Goal: Use online tool/utility: Utilize a website feature to perform a specific function

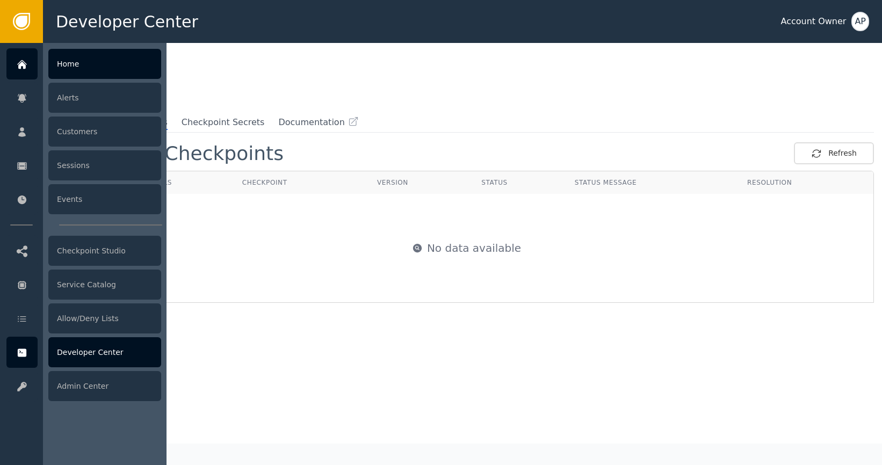
drag, startPoint x: 43, startPoint y: 72, endPoint x: 24, endPoint y: 68, distance: 19.3
click at [40, 43] on div "Developer Center Account Owner AP Home Alerts Customers Sessions Events Checkpo…" at bounding box center [441, 21] width 882 height 43
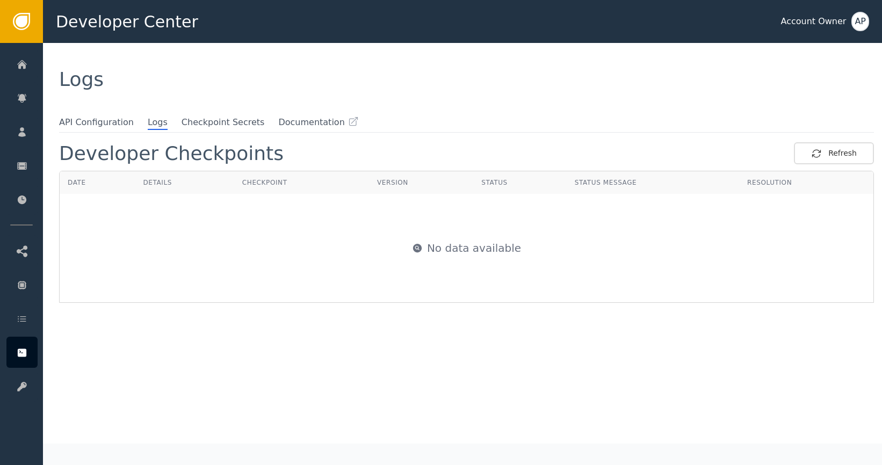
click at [308, 295] on div "No data available" at bounding box center [466, 247] width 812 height 107
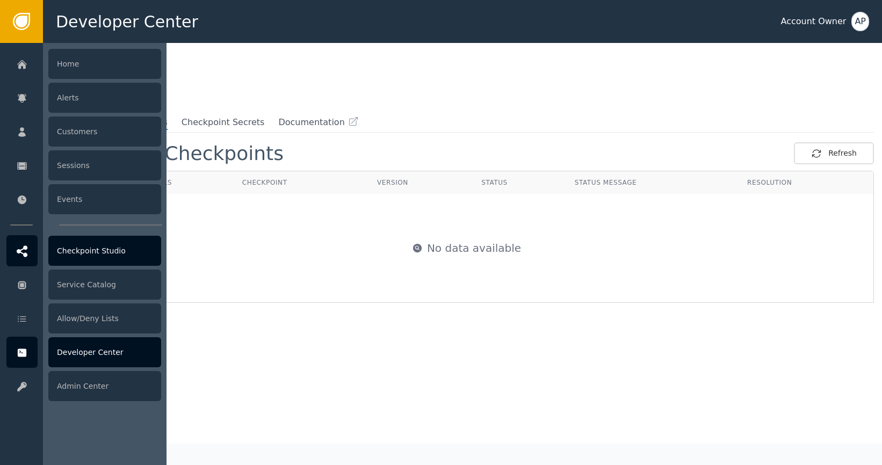
click at [89, 246] on div "Checkpoint Studio" at bounding box center [104, 251] width 113 height 30
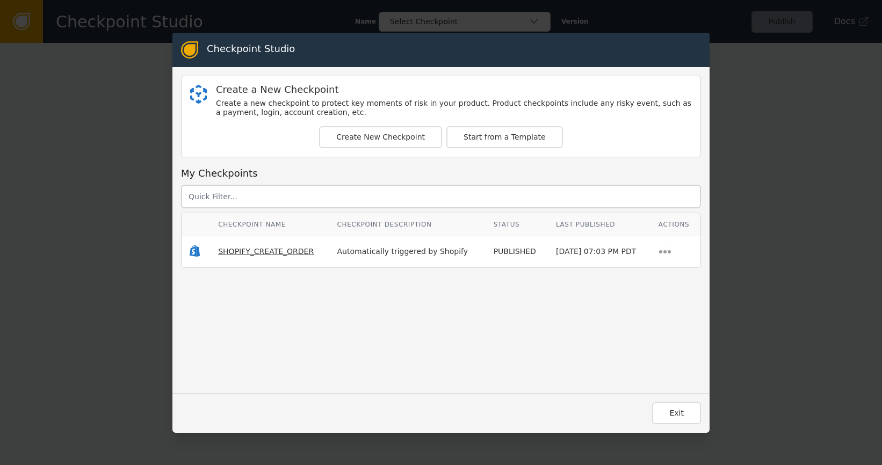
click at [281, 251] on span "SHOPIFY_CREATE_ORDER" at bounding box center [266, 251] width 96 height 9
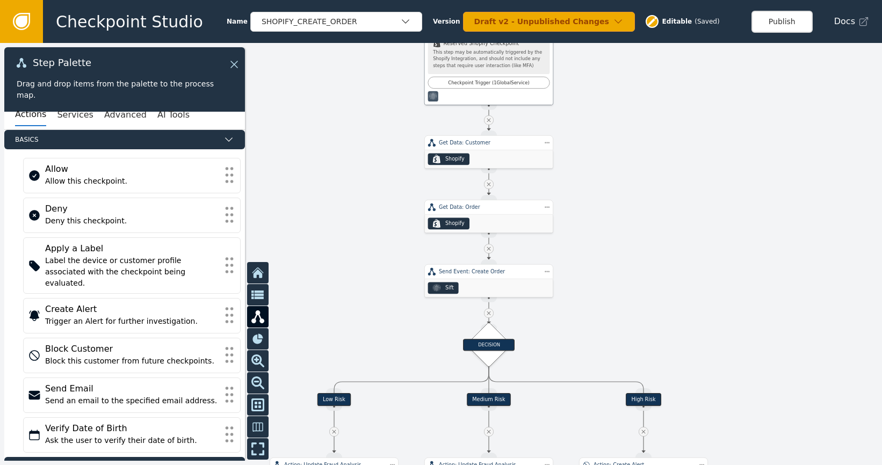
drag, startPoint x: 316, startPoint y: 193, endPoint x: 345, endPoint y: 122, distance: 76.1
click at [347, 119] on div at bounding box center [441, 254] width 882 height 422
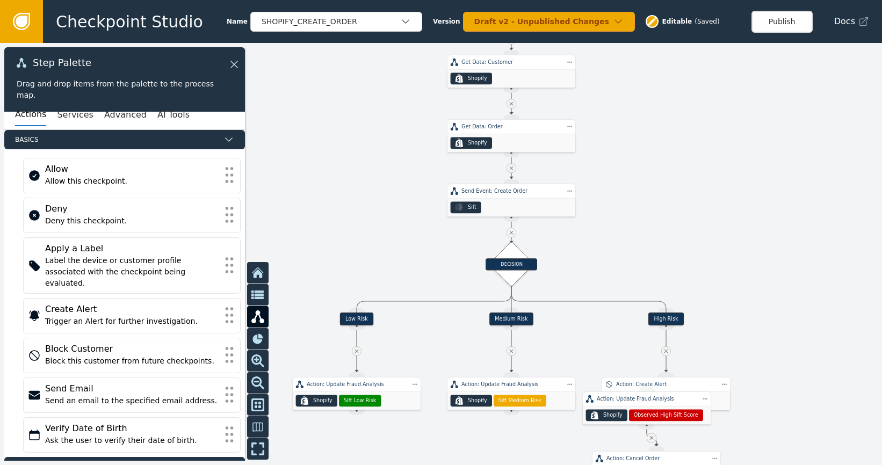
drag, startPoint x: 319, startPoint y: 217, endPoint x: 340, endPoint y: 151, distance: 69.3
click at [340, 151] on div at bounding box center [441, 254] width 882 height 422
click at [514, 202] on div "Sift" at bounding box center [511, 208] width 128 height 18
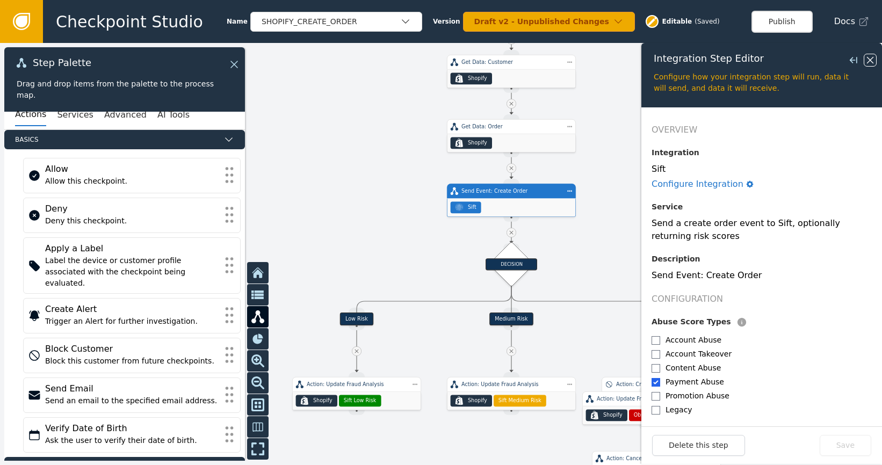
click at [868, 60] on icon at bounding box center [870, 60] width 12 height 12
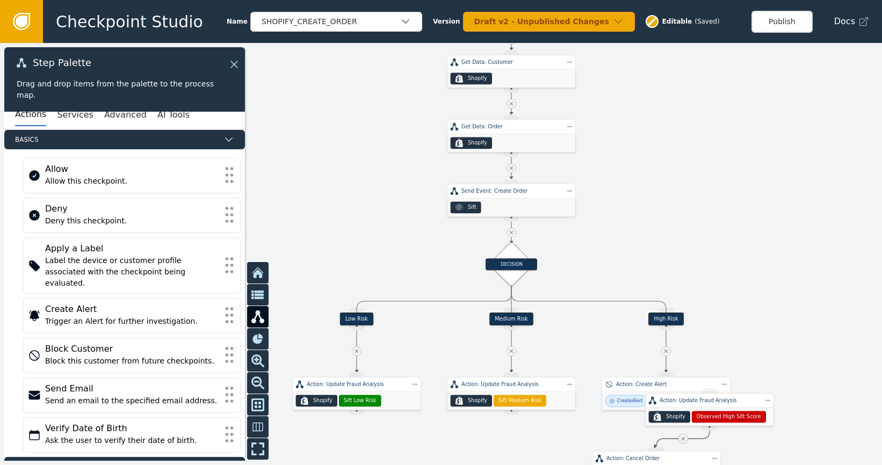
drag, startPoint x: 668, startPoint y: 400, endPoint x: 722, endPoint y: 411, distance: 54.8
click at [722, 404] on div "Action: Update Fraud Analysis" at bounding box center [709, 401] width 100 height 8
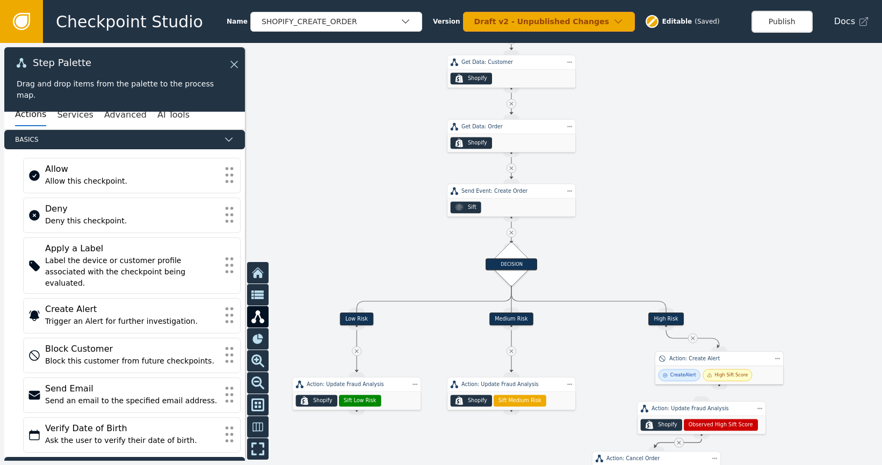
drag, startPoint x: 684, startPoint y: 390, endPoint x: 732, endPoint y: 366, distance: 54.5
click at [732, 366] on div "Action: Create Alert" at bounding box center [719, 358] width 129 height 15
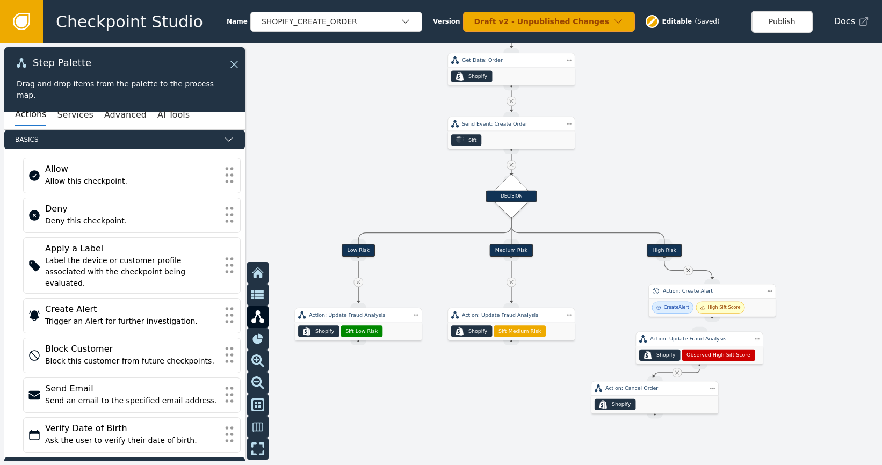
drag, startPoint x: 758, startPoint y: 327, endPoint x: 753, endPoint y: 213, distance: 114.4
click at [753, 213] on div at bounding box center [441, 254] width 882 height 422
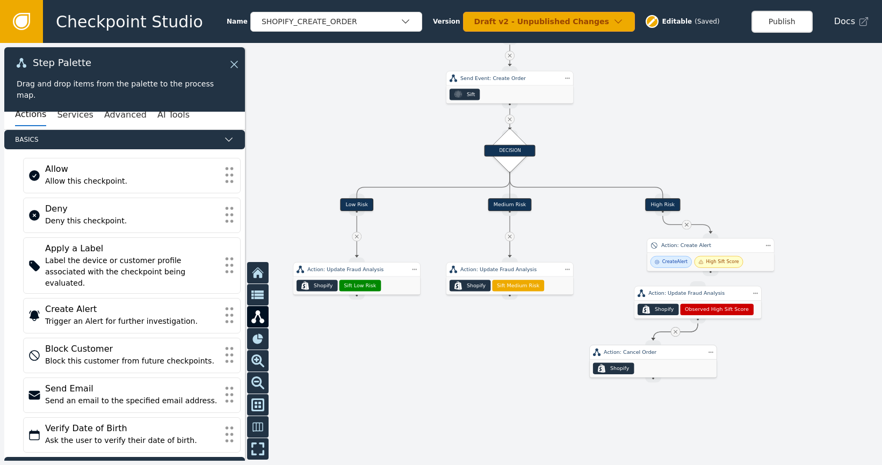
drag, startPoint x: 668, startPoint y: 353, endPoint x: 663, endPoint y: 388, distance: 35.2
click at [663, 377] on div ".shopify-icon_svg__st0{fill:currentColor} Shopify" at bounding box center [653, 369] width 127 height 18
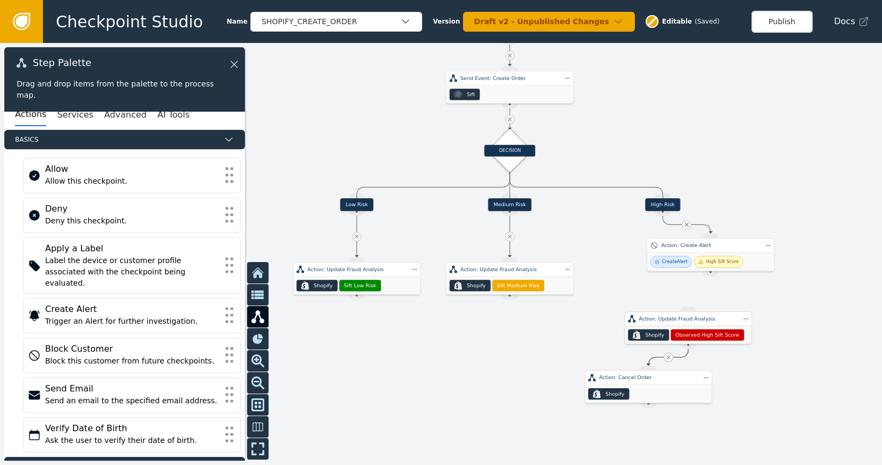
click at [709, 339] on span "Observed High Sift Score" at bounding box center [707, 335] width 64 height 8
drag, startPoint x: 710, startPoint y: 273, endPoint x: 699, endPoint y: 295, distance: 25.2
click at [699, 295] on div "Target Handle for step Low Risk Source Handle for step Target Handle for step M…" at bounding box center [441, 254] width 882 height 422
drag, startPoint x: 713, startPoint y: 273, endPoint x: 691, endPoint y: 310, distance: 43.6
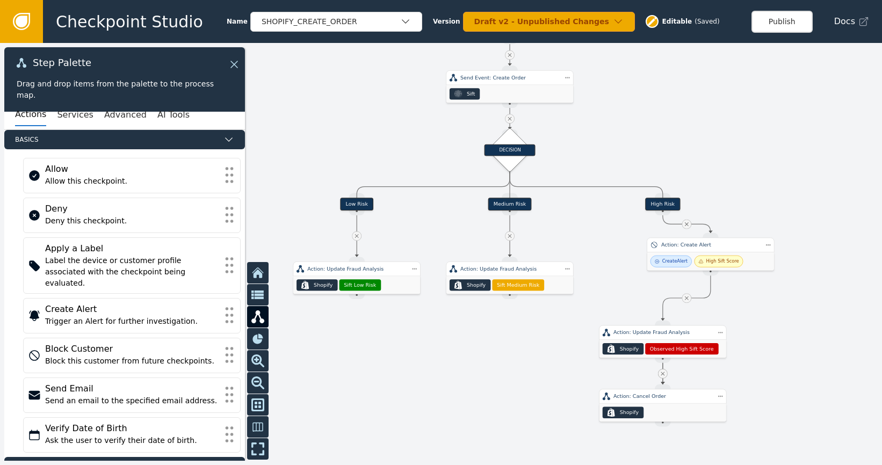
drag, startPoint x: 504, startPoint y: 369, endPoint x: 492, endPoint y: 364, distance: 12.8
click at [504, 367] on div at bounding box center [441, 254] width 882 height 422
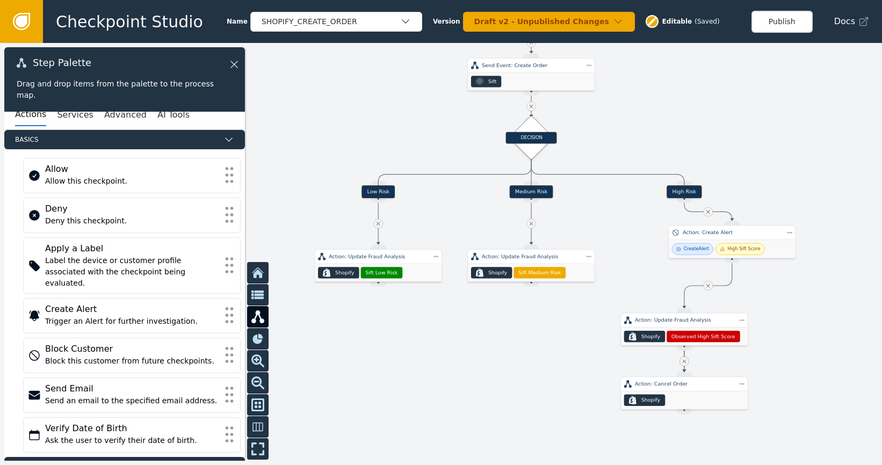
drag, startPoint x: 417, startPoint y: 326, endPoint x: 426, endPoint y: 331, distance: 10.6
click at [426, 330] on div at bounding box center [441, 254] width 882 height 422
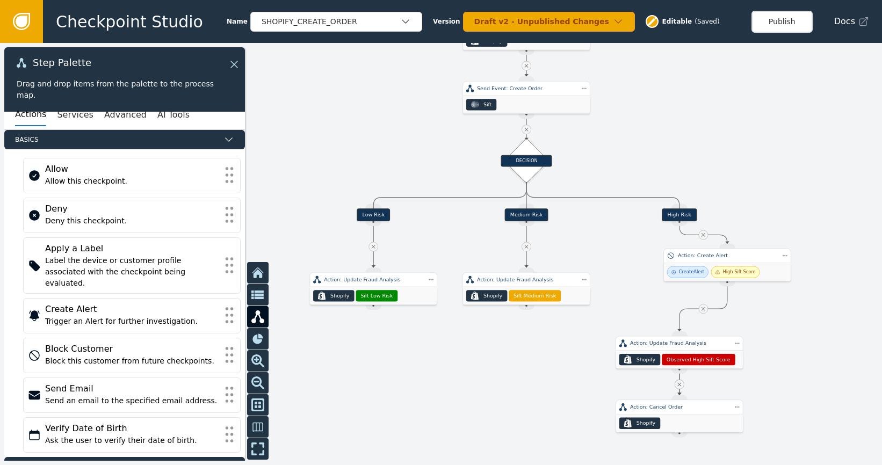
drag, startPoint x: 454, startPoint y: 345, endPoint x: 440, endPoint y: 377, distance: 34.9
click at [440, 377] on div at bounding box center [441, 254] width 882 height 422
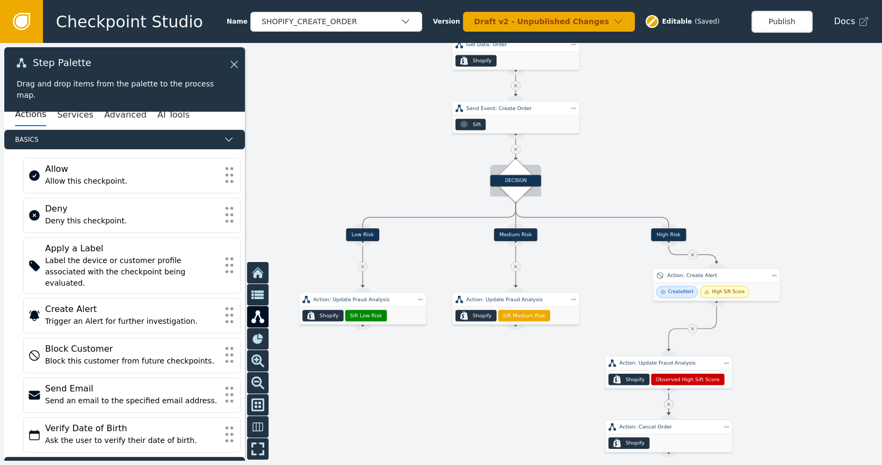
click at [526, 190] on div "DECISION" at bounding box center [515, 180] width 31 height 31
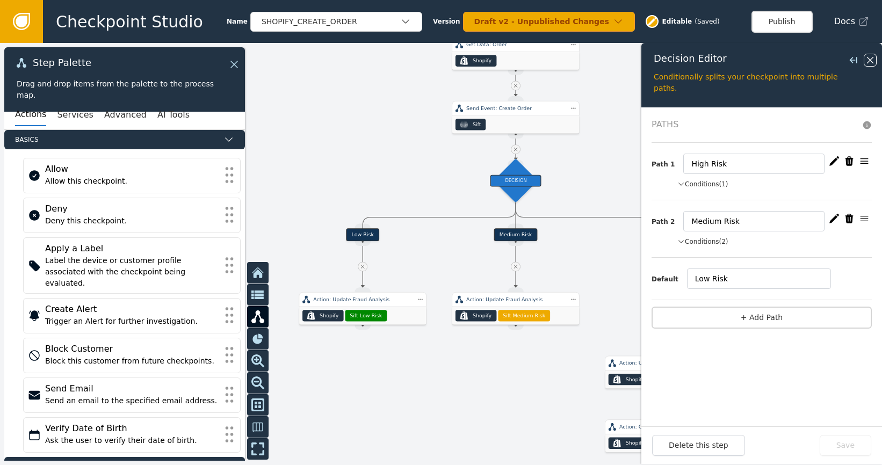
click at [871, 63] on icon at bounding box center [870, 60] width 12 height 12
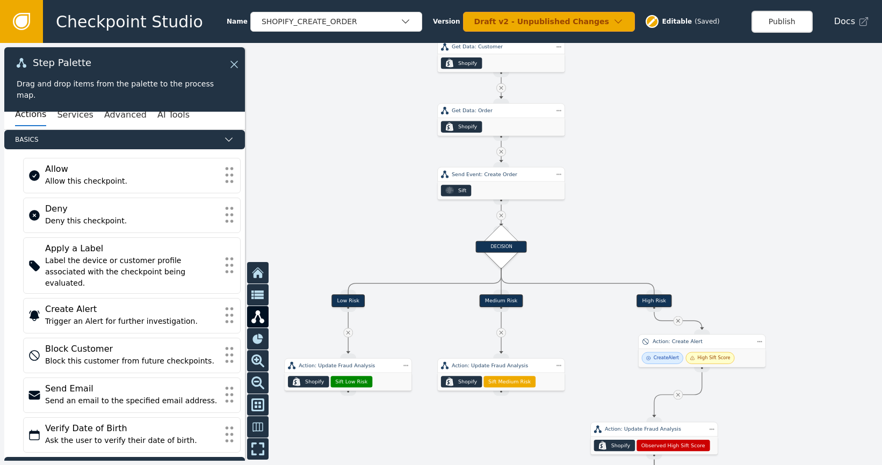
drag, startPoint x: 416, startPoint y: 154, endPoint x: 377, endPoint y: 221, distance: 77.5
click at [399, 222] on div at bounding box center [441, 254] width 882 height 422
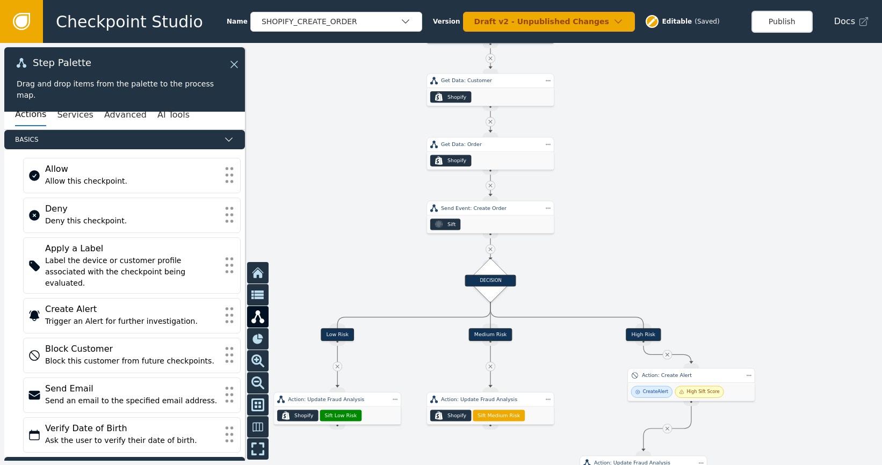
drag, startPoint x: 360, startPoint y: 215, endPoint x: 346, endPoint y: 246, distance: 34.1
click at [347, 245] on div at bounding box center [441, 254] width 882 height 422
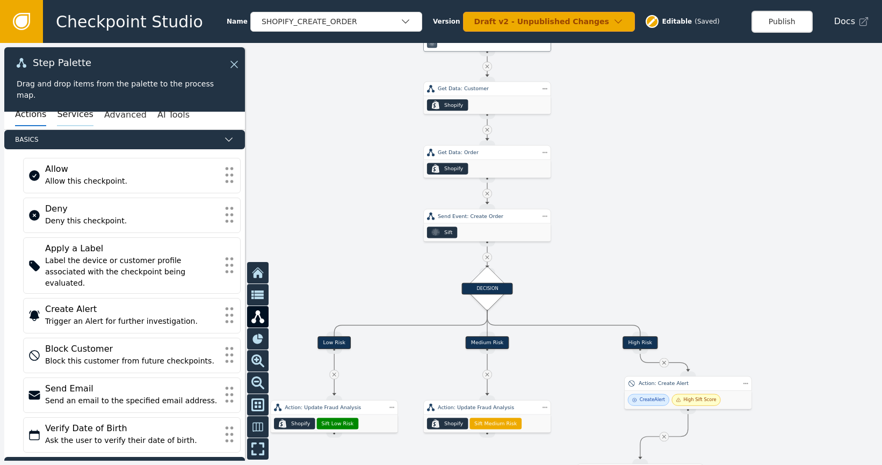
click at [67, 110] on button "Services" at bounding box center [75, 115] width 36 height 23
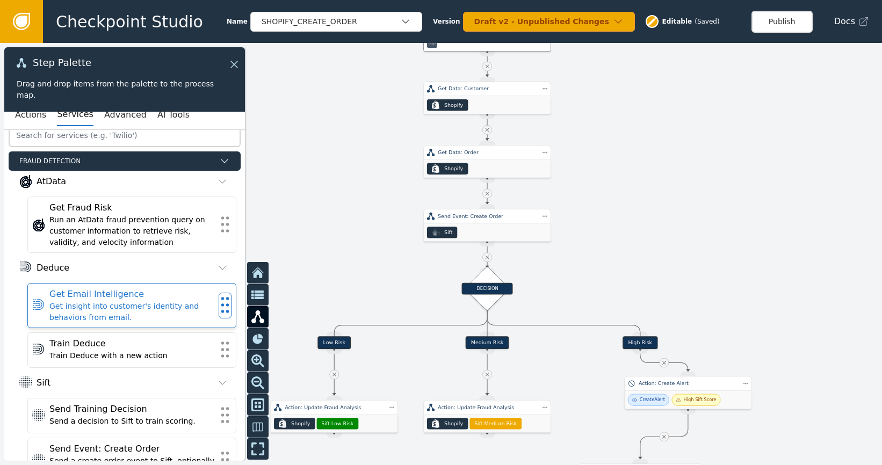
scroll to position [30, 0]
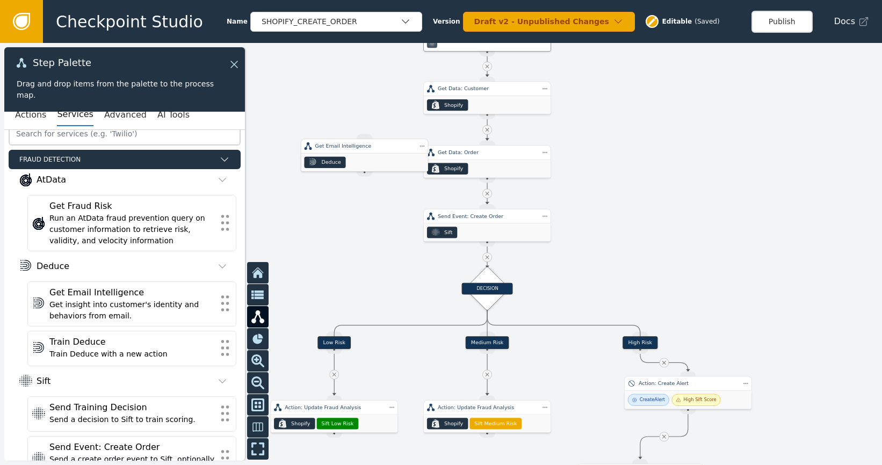
drag, startPoint x: 336, startPoint y: 256, endPoint x: 369, endPoint y: 147, distance: 114.0
click at [372, 148] on div "Get Email Intelligence" at bounding box center [364, 146] width 127 height 14
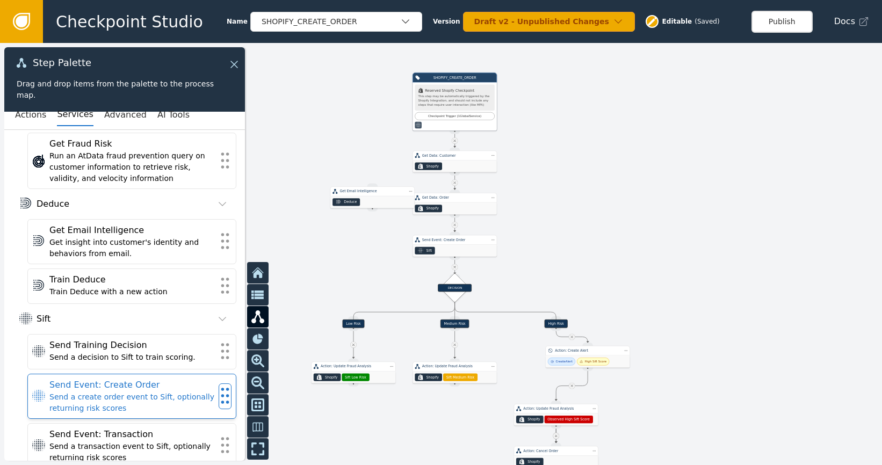
scroll to position [97, 0]
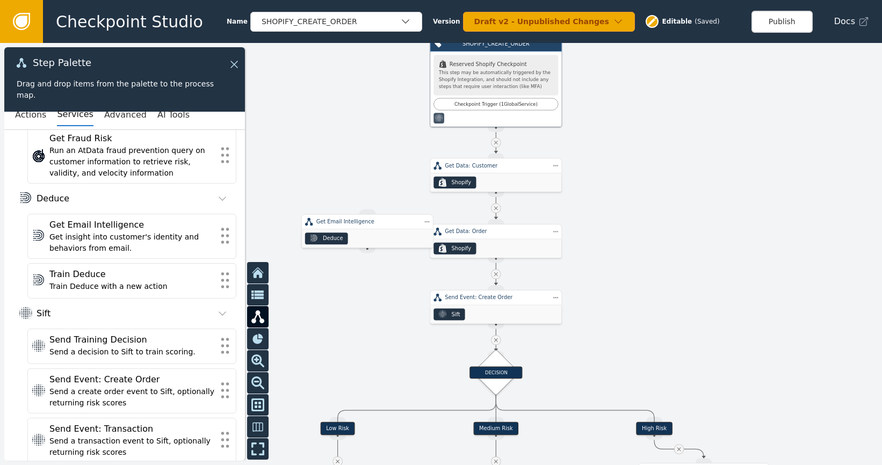
drag, startPoint x: 351, startPoint y: 248, endPoint x: 330, endPoint y: 285, distance: 42.8
click at [330, 284] on div at bounding box center [441, 254] width 882 height 422
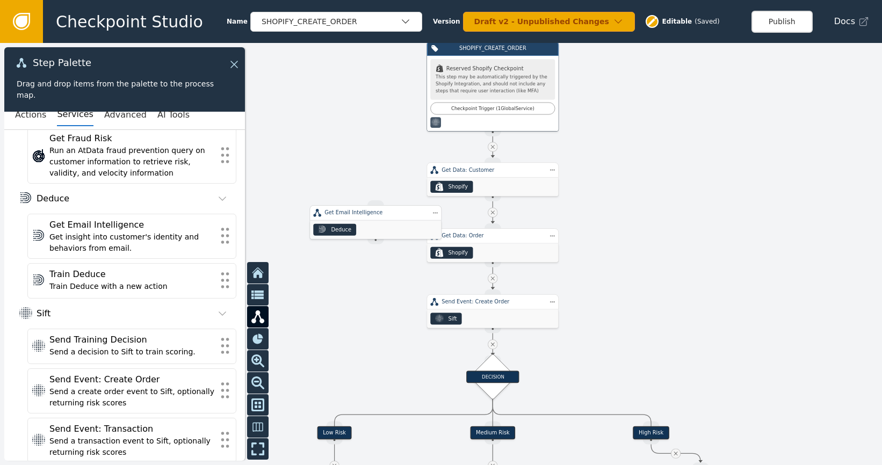
drag, startPoint x: 366, startPoint y: 245, endPoint x: 374, endPoint y: 233, distance: 14.5
click at [374, 233] on div "Deduce" at bounding box center [375, 230] width 131 height 18
